Goal: Information Seeking & Learning: Learn about a topic

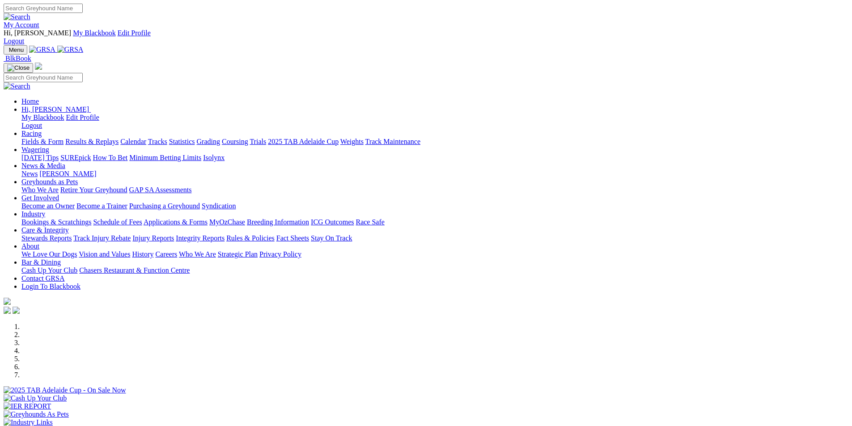
scroll to position [179, 0]
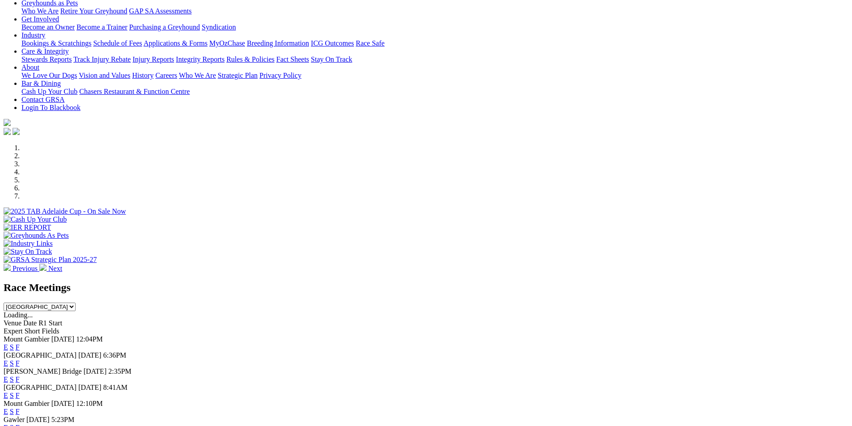
click at [20, 424] on link "F" at bounding box center [18, 428] width 4 height 8
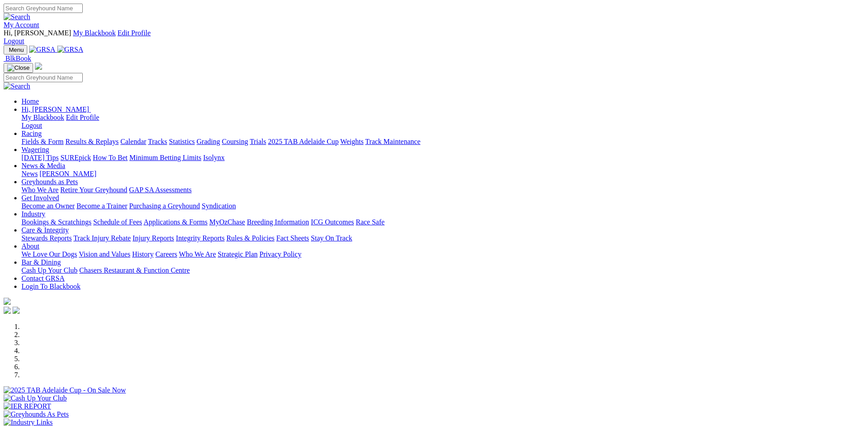
scroll to position [179, 0]
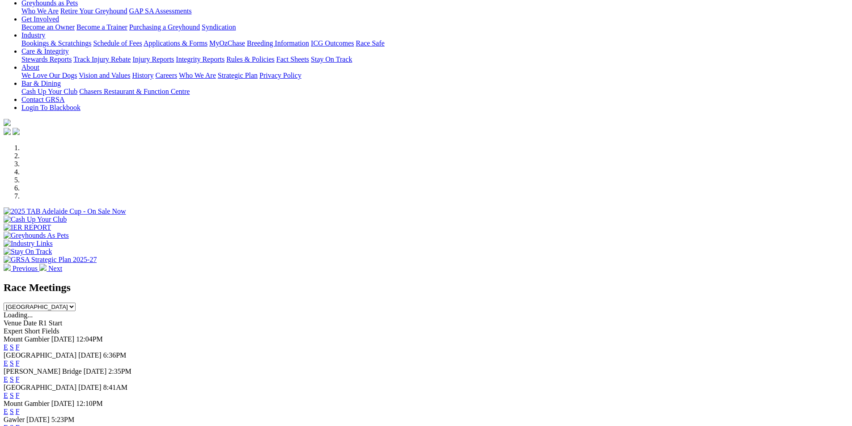
click at [20, 376] on link "F" at bounding box center [18, 380] width 4 height 8
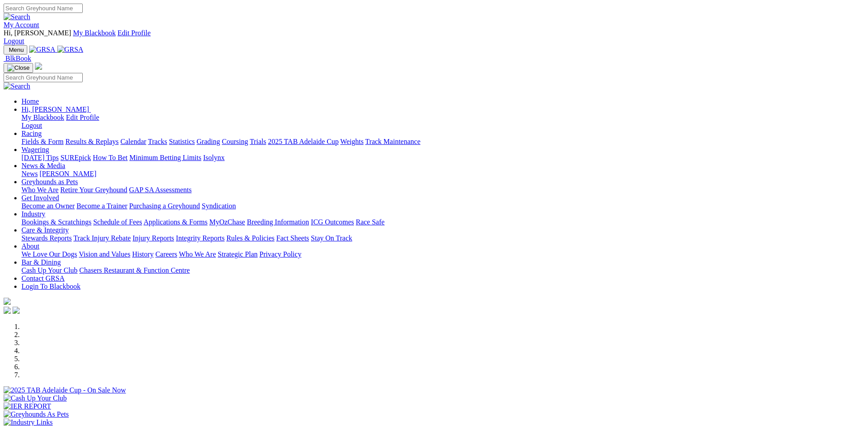
scroll to position [179, 0]
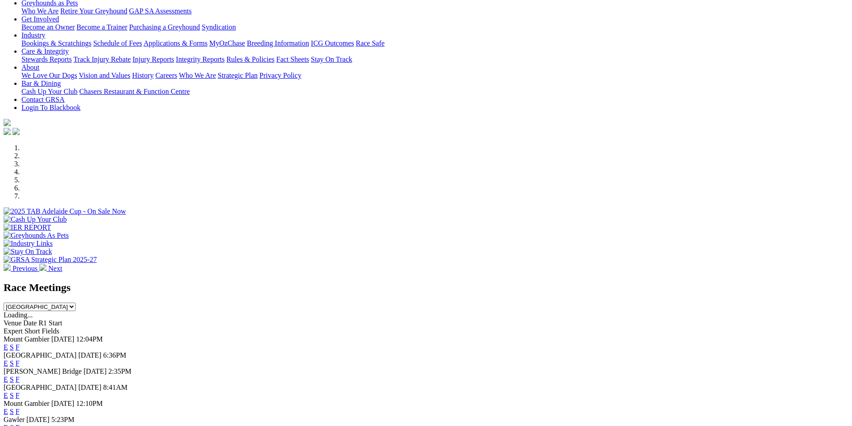
click at [20, 343] on link "F" at bounding box center [18, 347] width 4 height 8
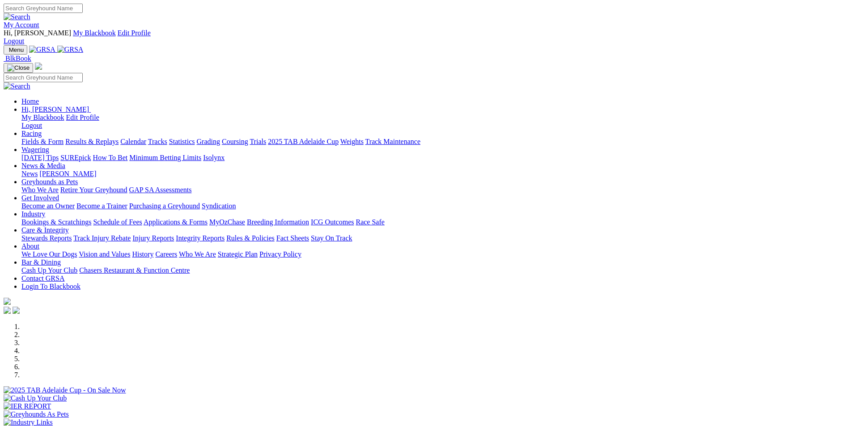
scroll to position [179, 0]
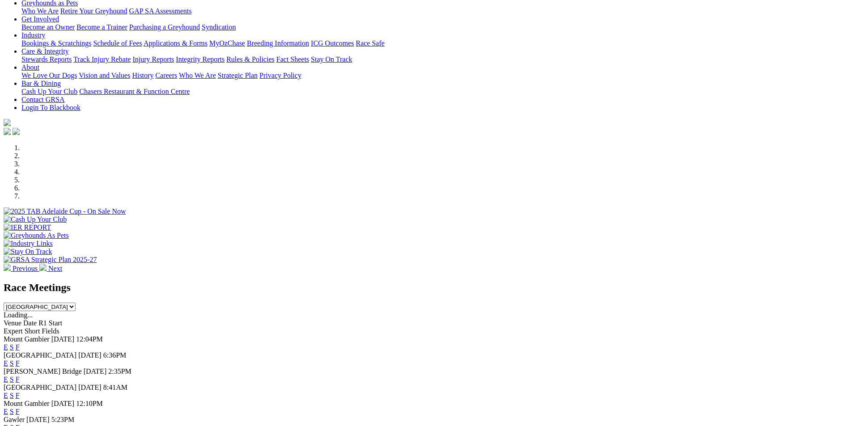
click at [20, 360] on link "F" at bounding box center [18, 364] width 4 height 8
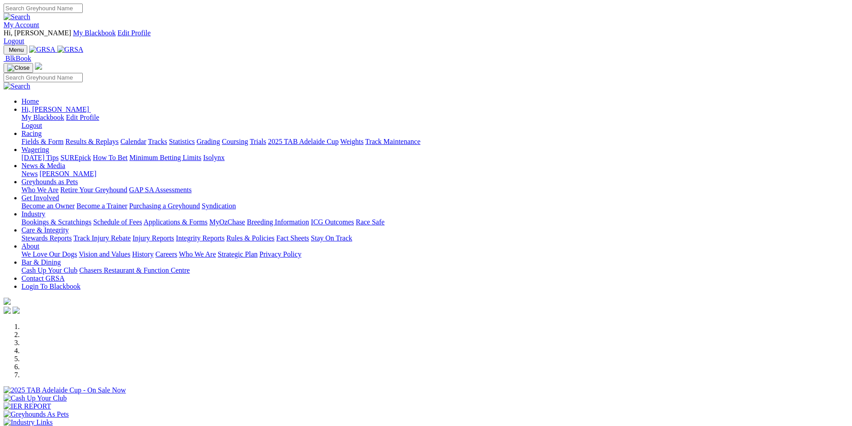
scroll to position [224, 0]
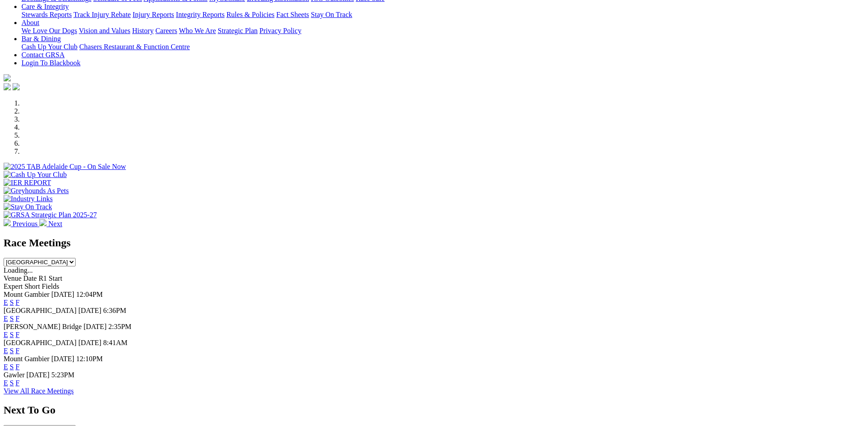
click at [20, 379] on link "F" at bounding box center [18, 383] width 4 height 8
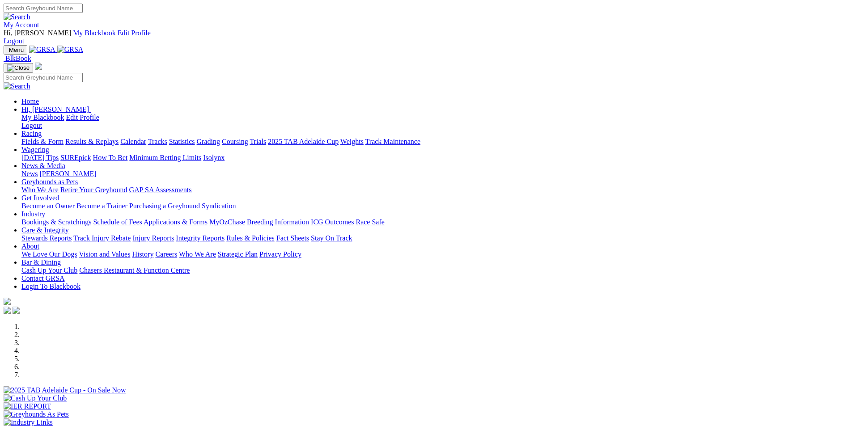
scroll to position [224, 0]
